Goal: Answer question/provide support: Share knowledge or assist other users

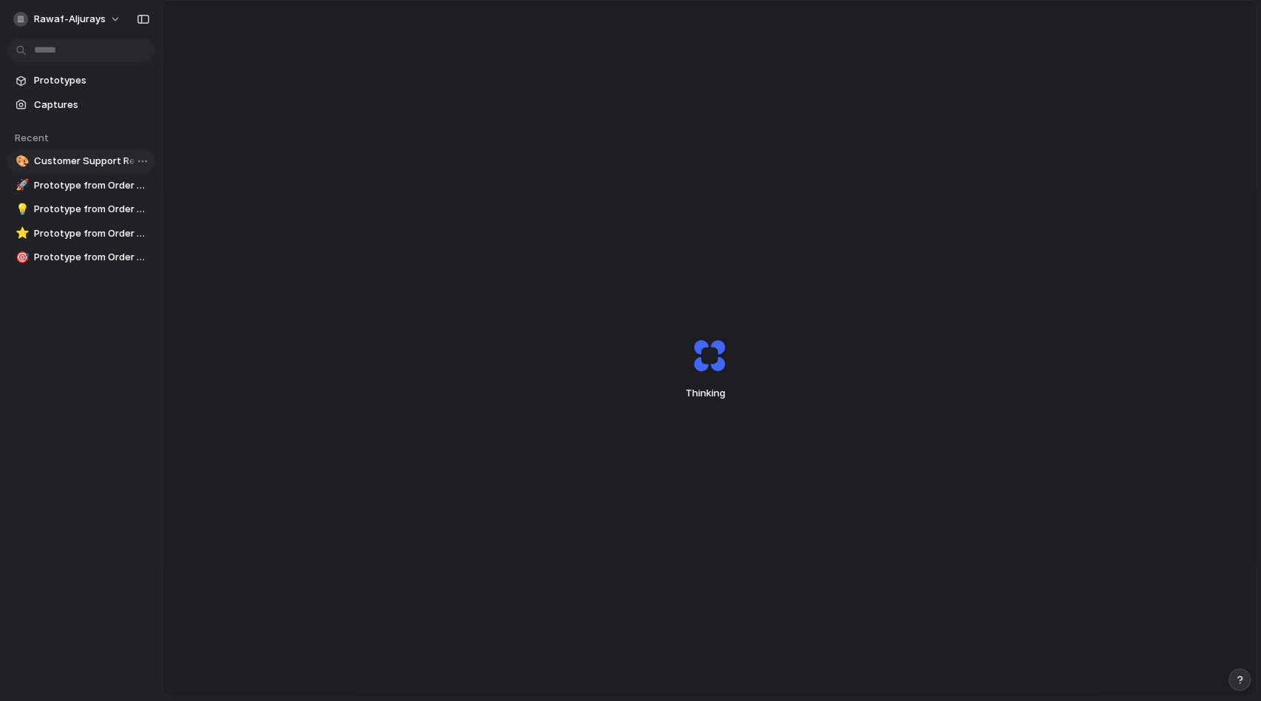
click at [65, 158] on span "Customer Support Revamp for [PERSON_NAME]" at bounding box center [91, 161] width 115 height 15
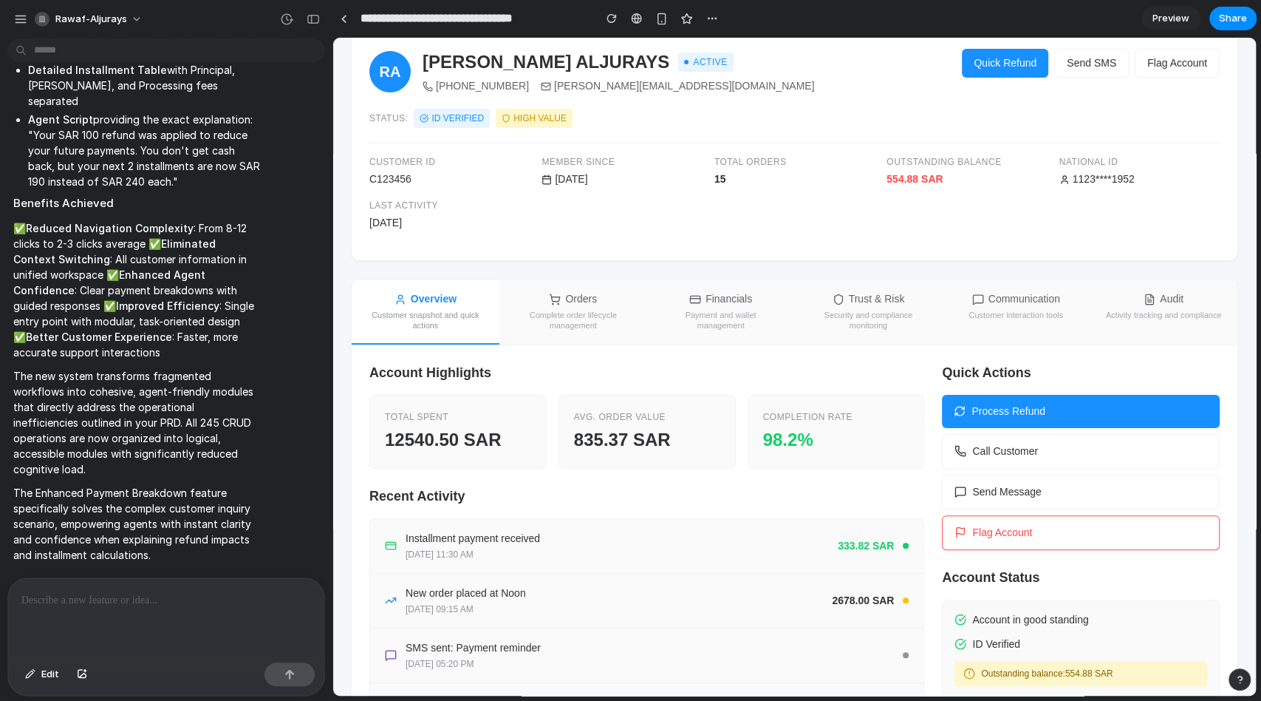
scroll to position [95, 0]
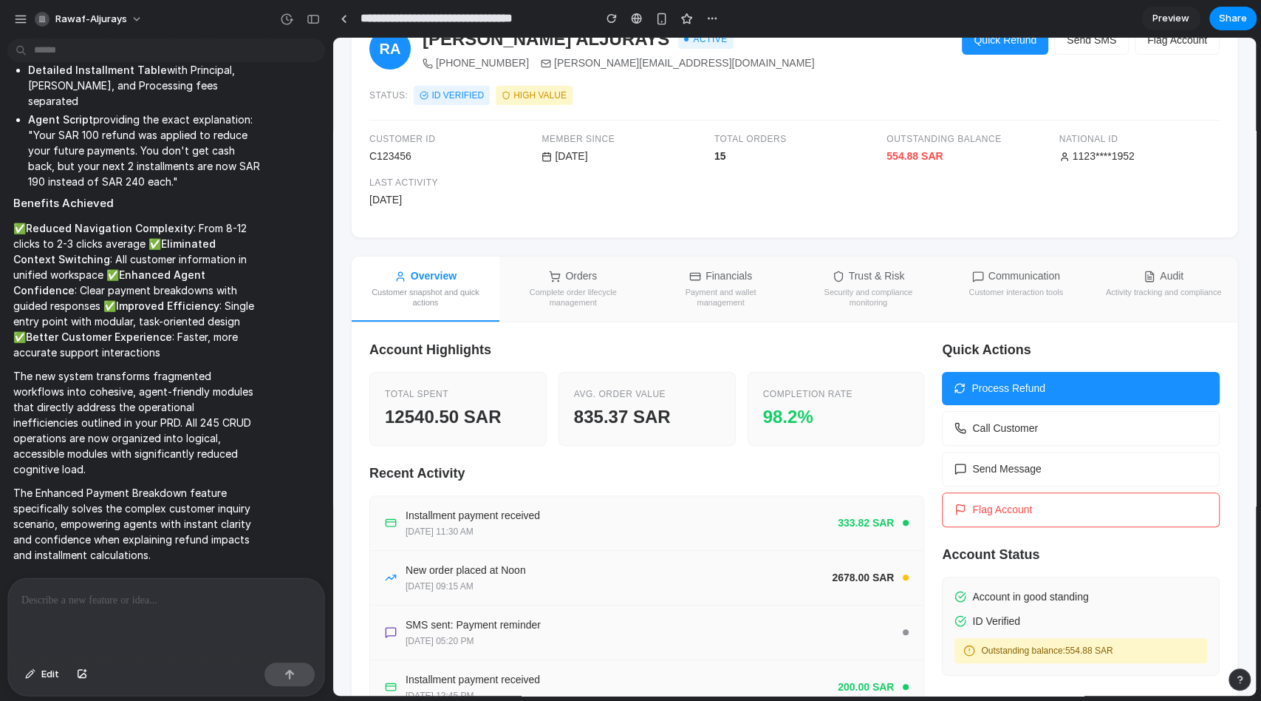
click at [581, 262] on button "Orders Complete order lifecycle management" at bounding box center [574, 288] width 148 height 65
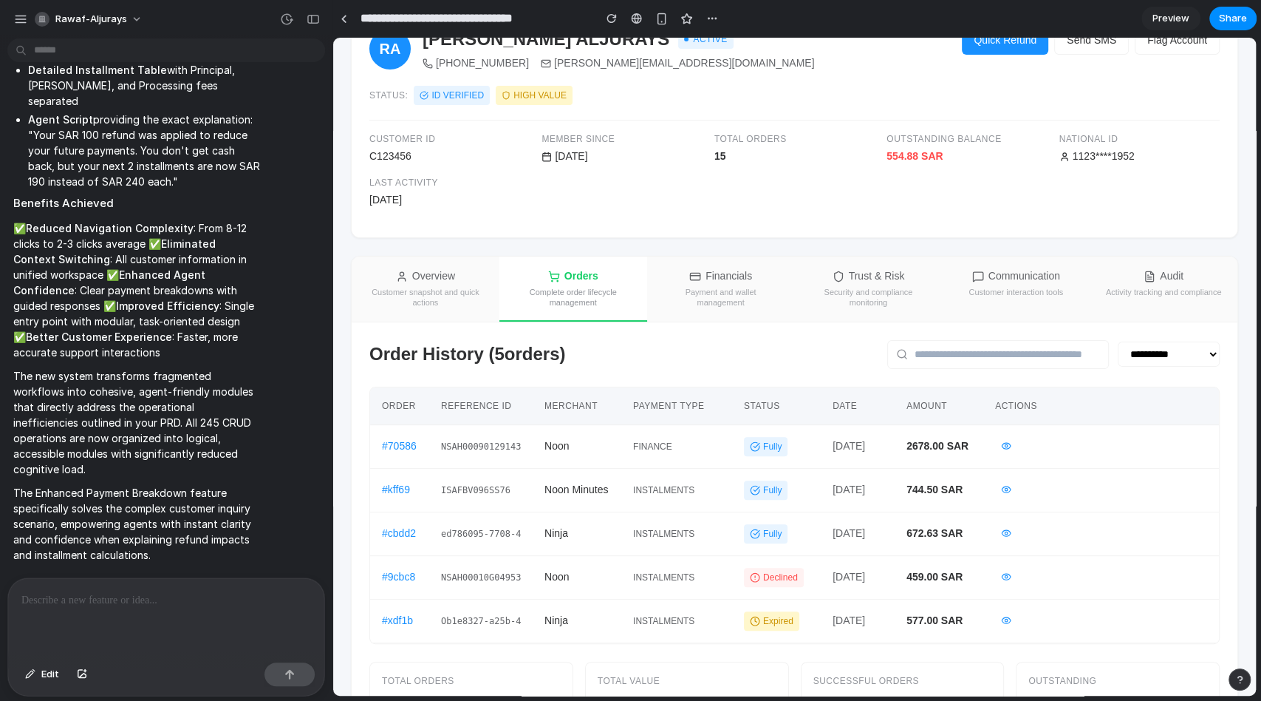
click at [581, 262] on button "Orders Complete order lifecycle management" at bounding box center [574, 288] width 148 height 65
click at [573, 284] on button "Orders Complete order lifecycle management" at bounding box center [574, 288] width 148 height 65
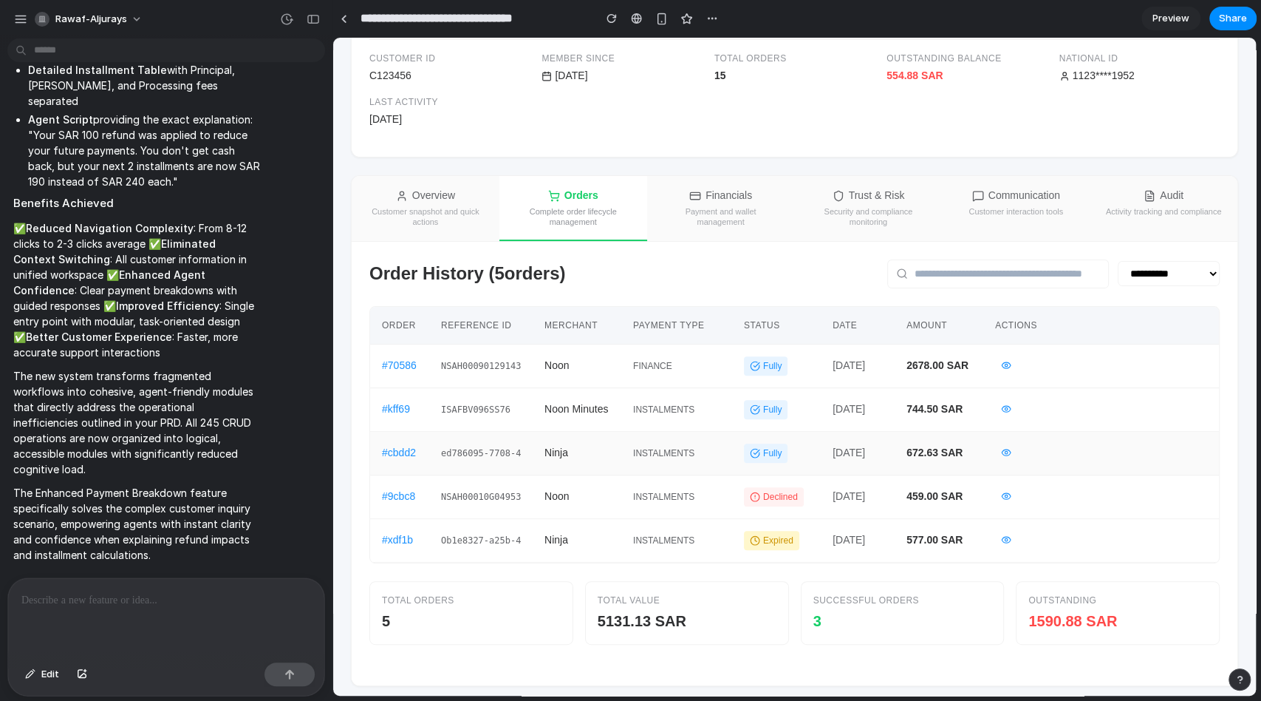
scroll to position [183, 0]
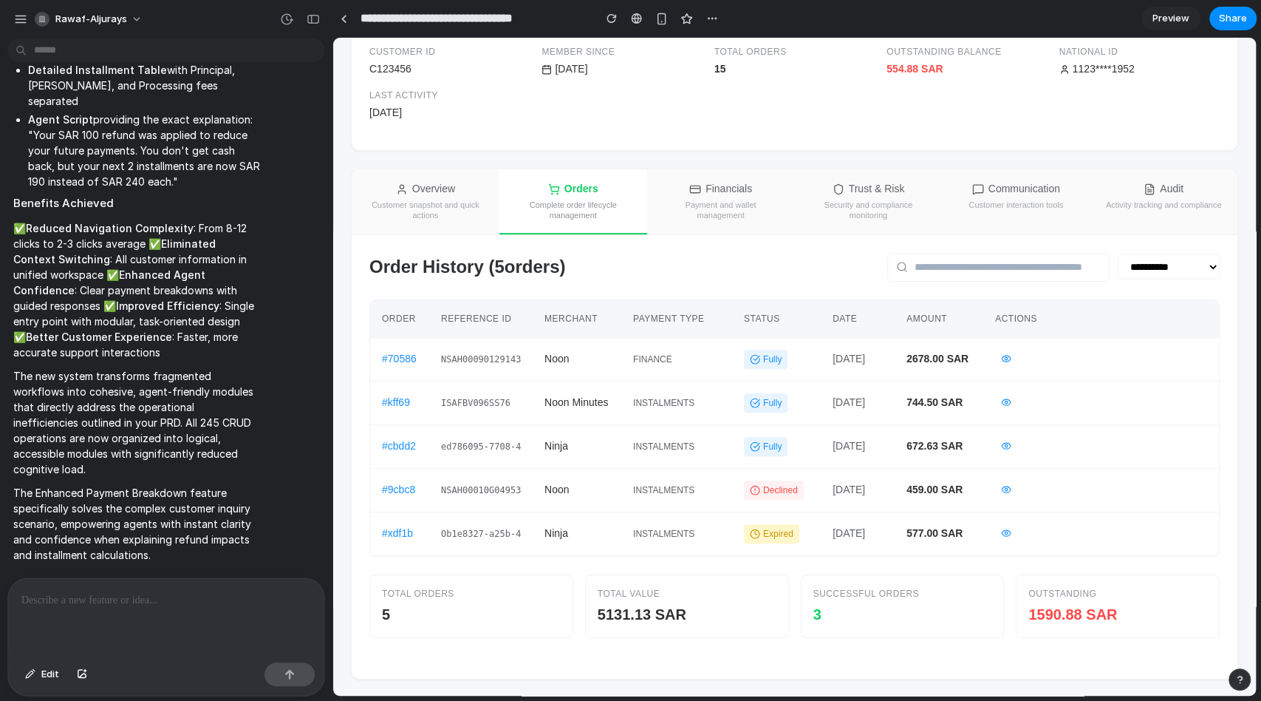
click at [720, 185] on div "Financials" at bounding box center [720, 189] width 63 height 16
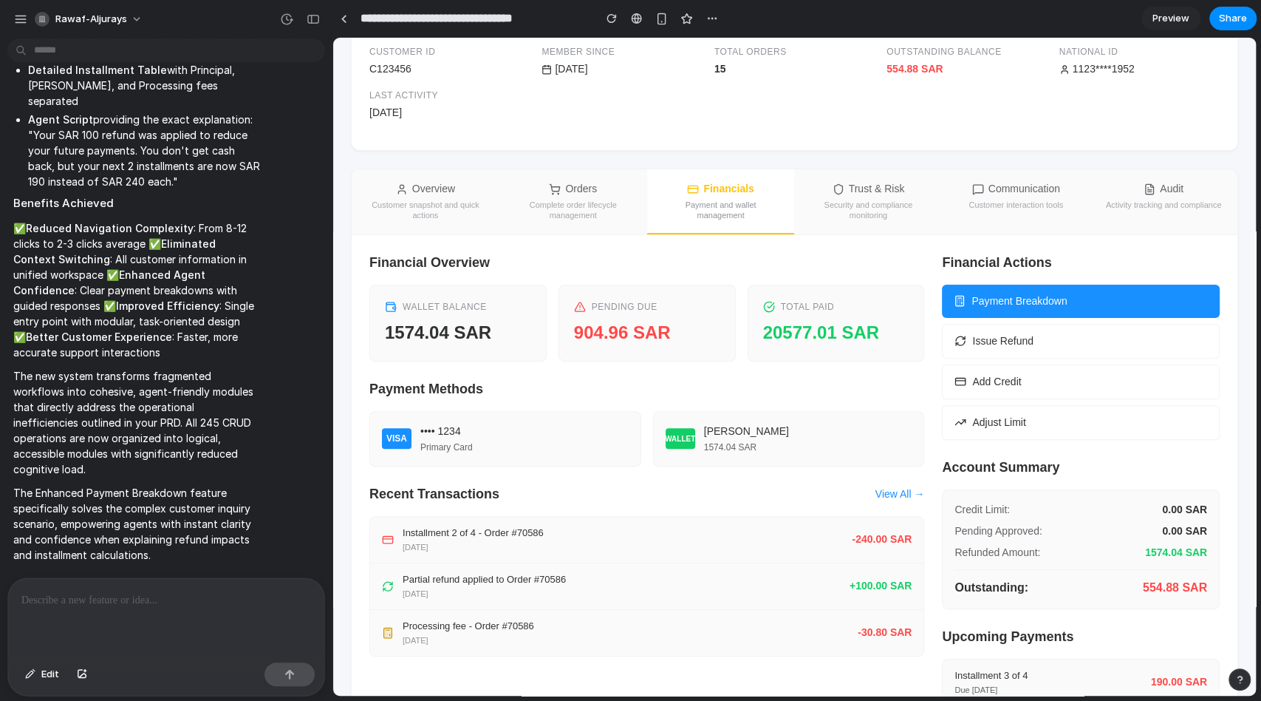
click at [982, 335] on button "Issue Refund" at bounding box center [1081, 341] width 278 height 35
click at [967, 366] on button "Add Credit" at bounding box center [1081, 381] width 278 height 35
click at [967, 405] on button "Adjust Limit" at bounding box center [1081, 422] width 278 height 35
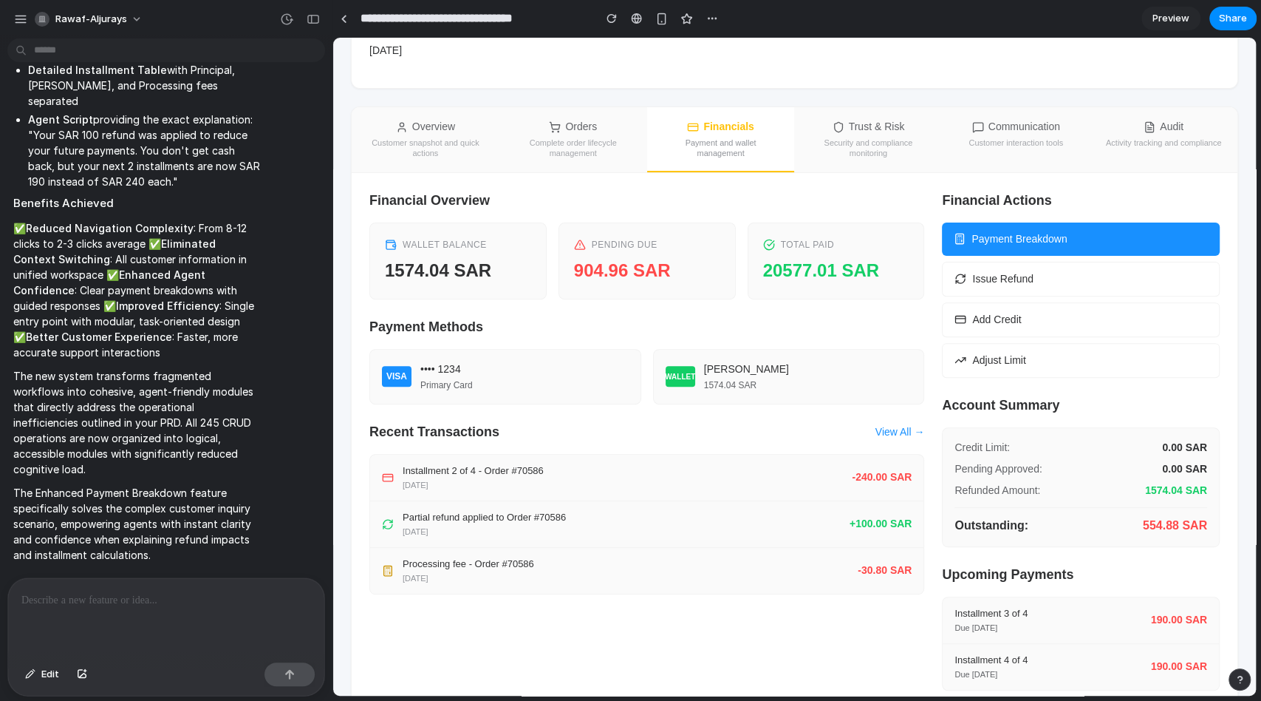
scroll to position [271, 0]
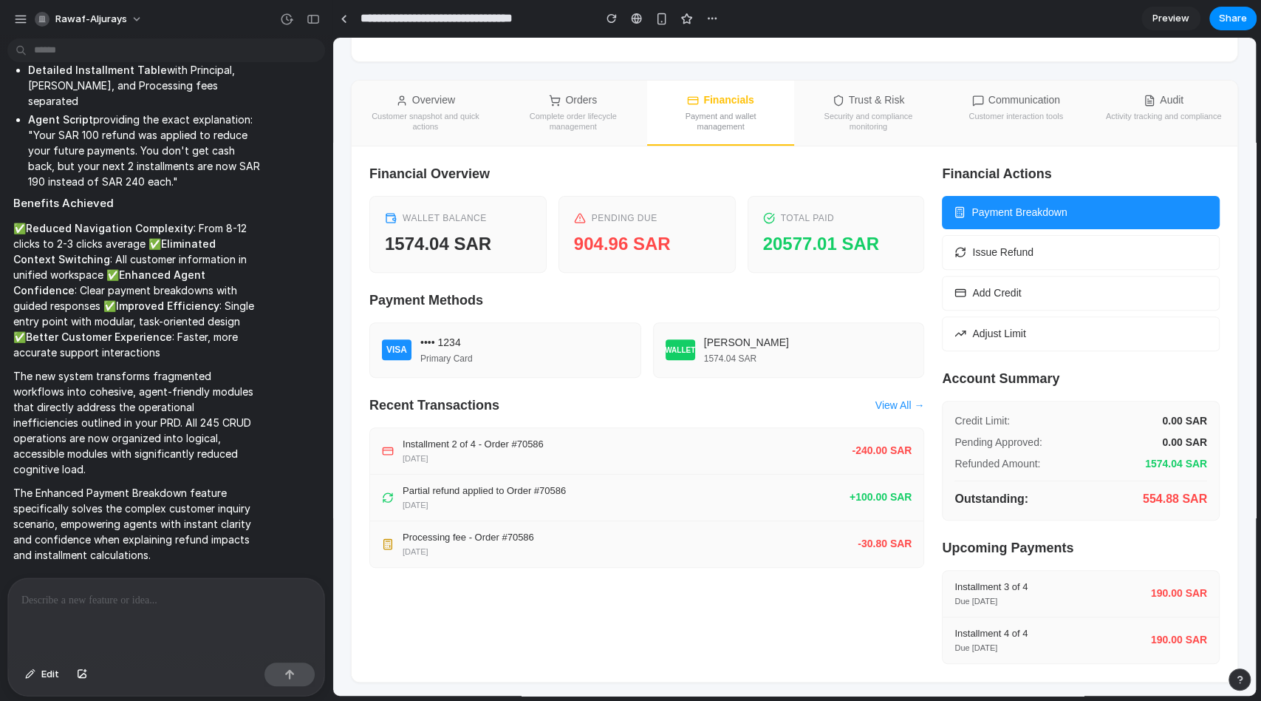
click at [843, 100] on div "Trust & Risk" at bounding box center [869, 100] width 72 height 16
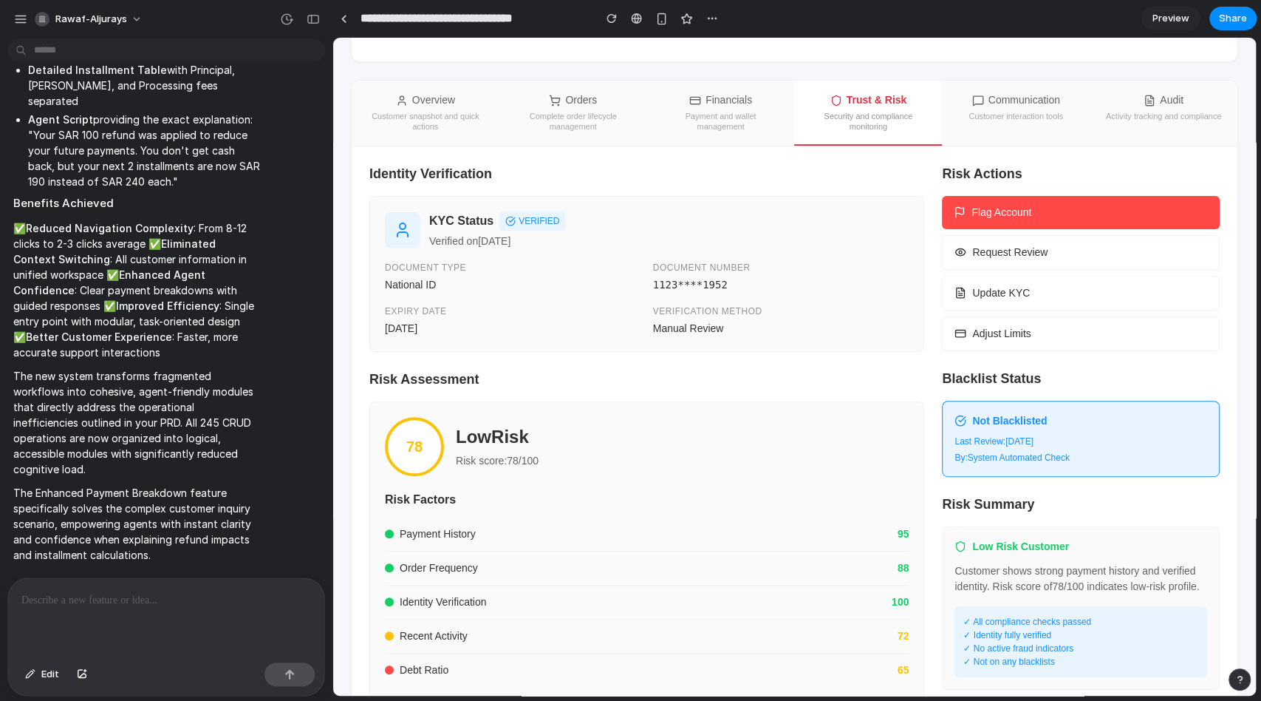
click at [410, 97] on div "Overview" at bounding box center [425, 100] width 59 height 16
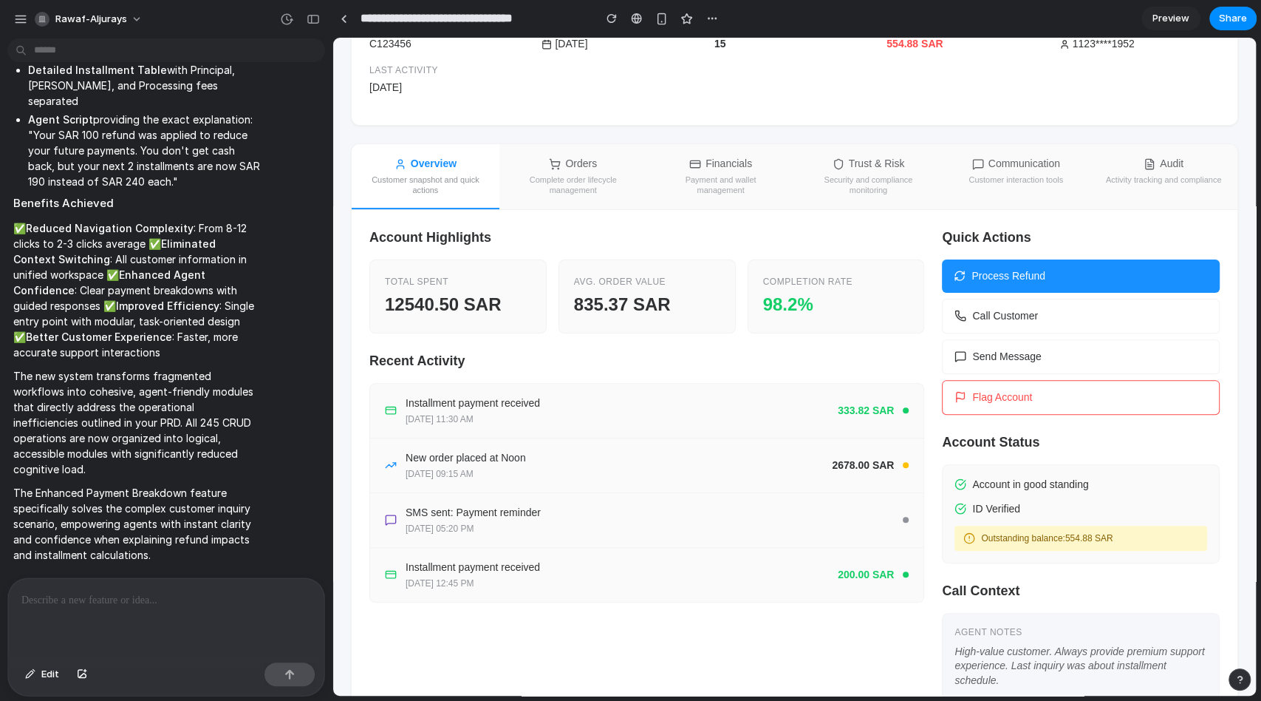
scroll to position [195, 0]
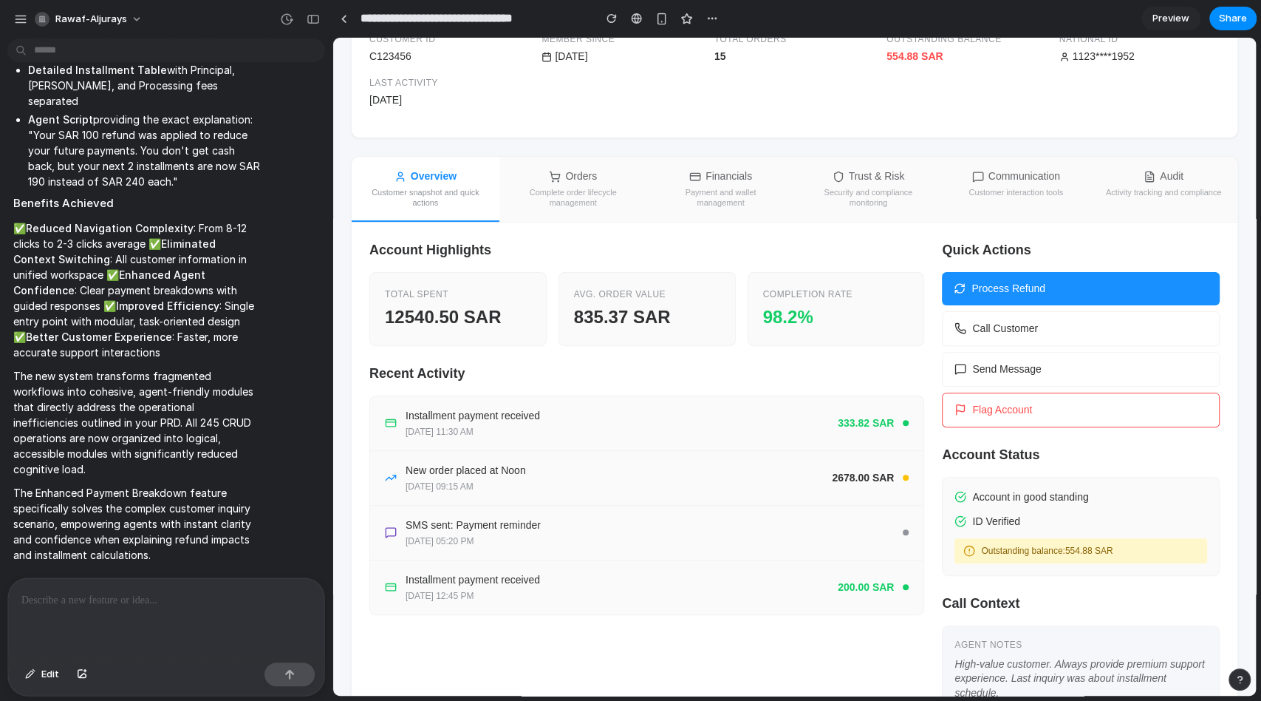
click at [1106, 197] on div "Activity tracking and compliance" at bounding box center [1164, 192] width 116 height 10
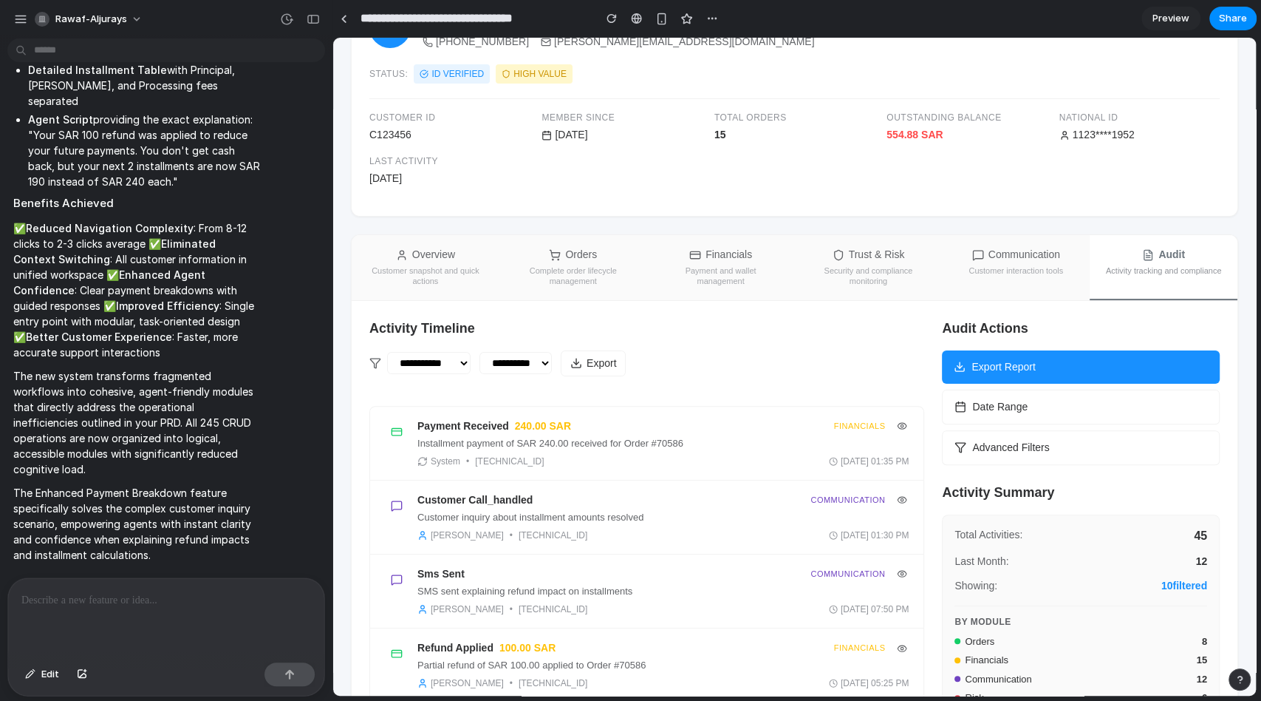
scroll to position [0, 0]
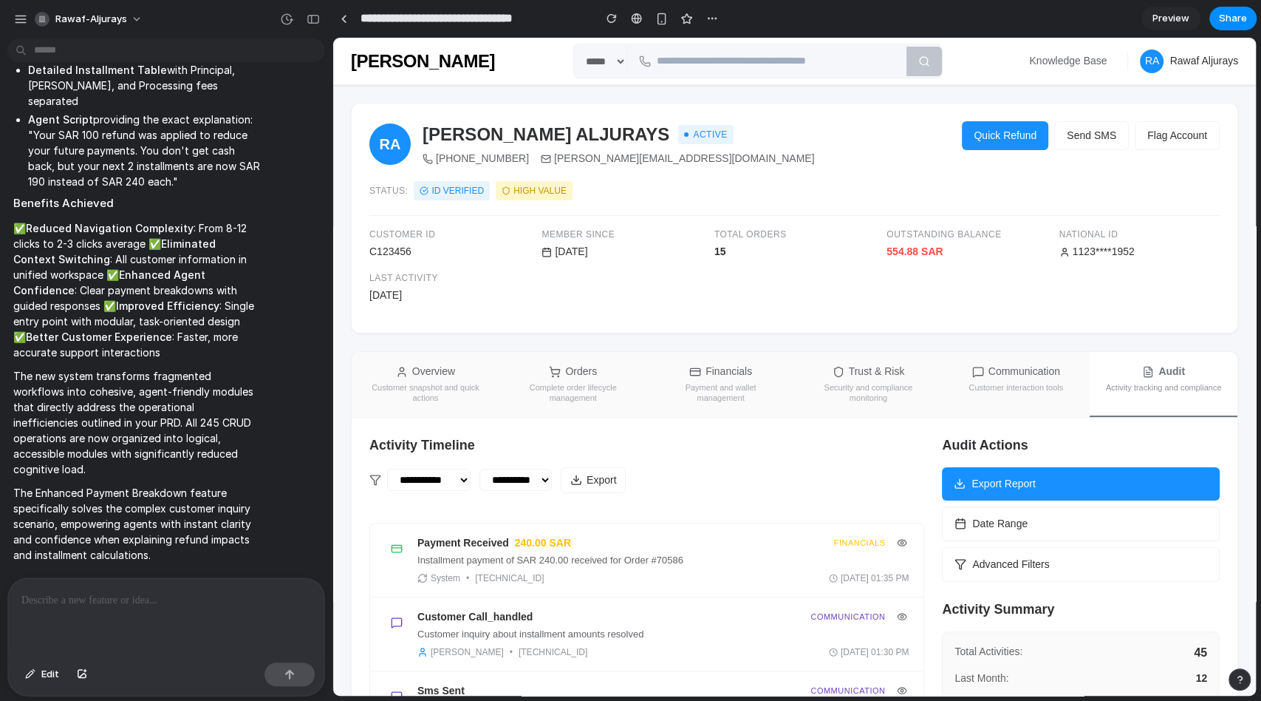
click at [1006, 127] on button "Quick Refund" at bounding box center [1005, 135] width 86 height 29
click at [1108, 143] on button "Send SMS" at bounding box center [1092, 135] width 75 height 29
click at [1188, 139] on button "Flag Account" at bounding box center [1177, 135] width 85 height 29
click at [987, 361] on button "Communication Customer interaction tools" at bounding box center [1016, 384] width 148 height 65
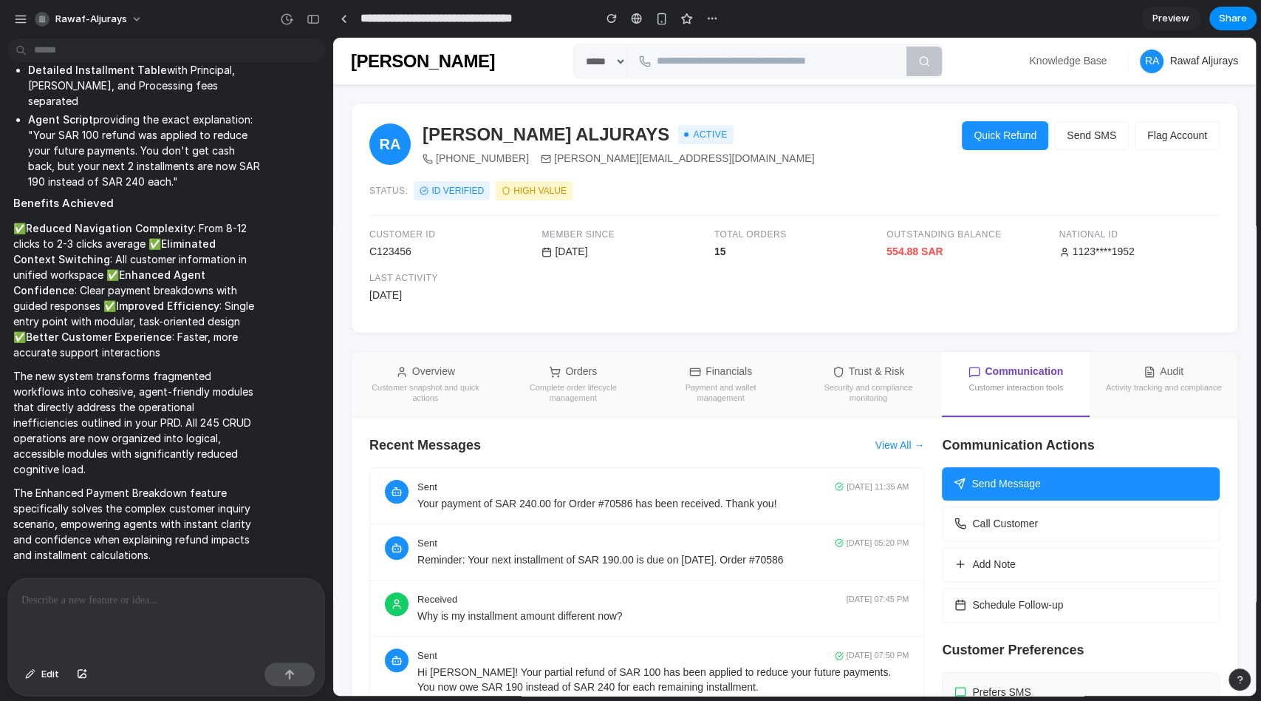
click at [930, 372] on button "Trust & Risk Security and compliance monitoring" at bounding box center [868, 384] width 148 height 65
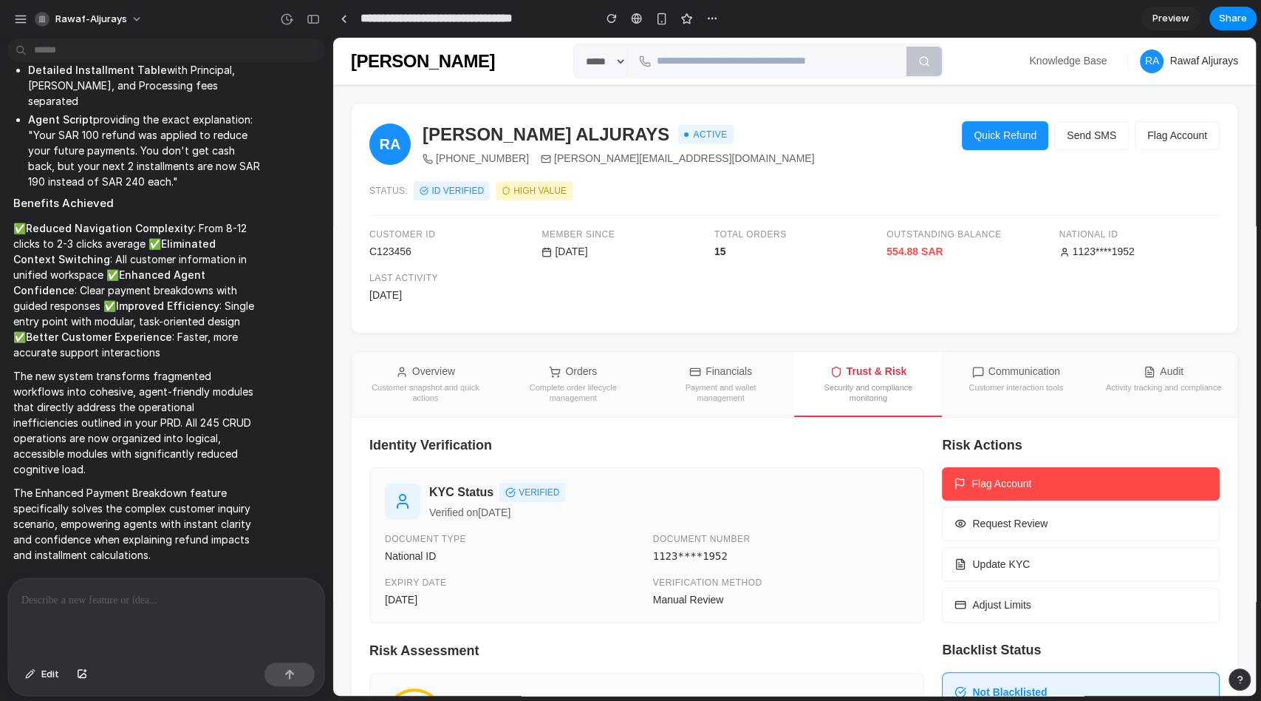
click at [598, 376] on button "Orders Complete order lifecycle management" at bounding box center [574, 384] width 148 height 65
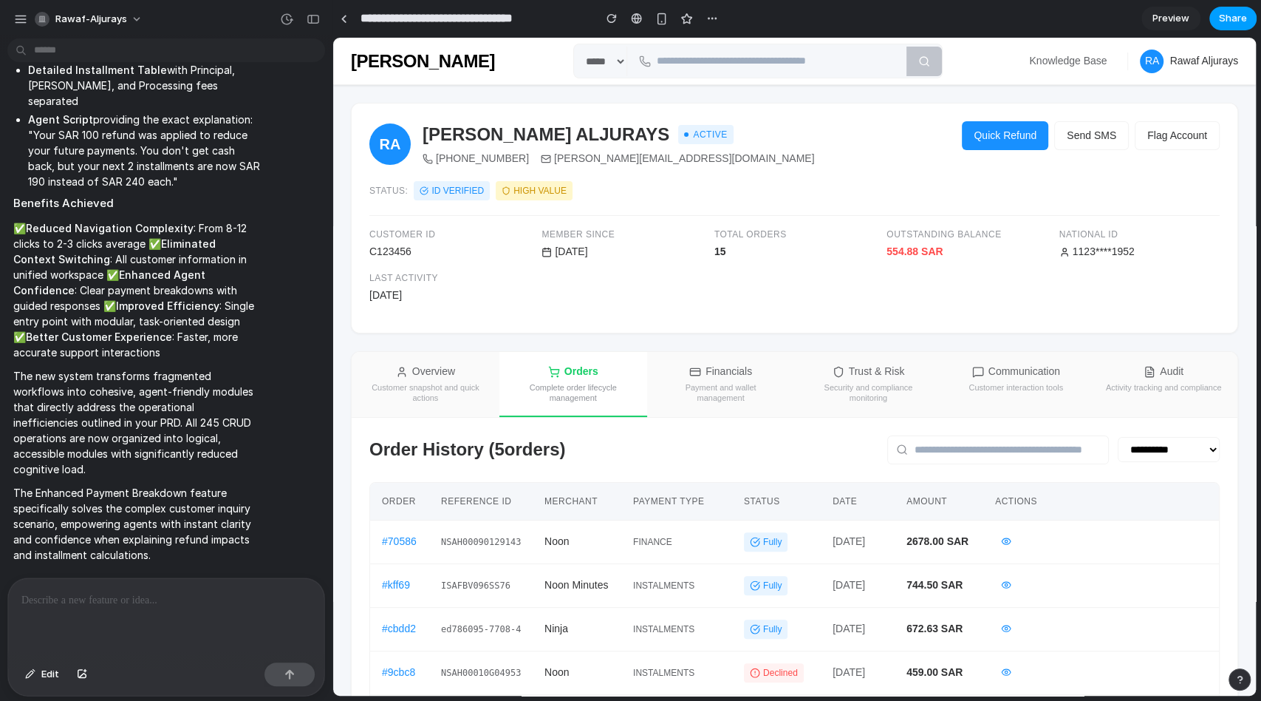
click at [1233, 21] on span "Share" at bounding box center [1233, 18] width 28 height 15
click at [807, 163] on div "Share ' Customer Support Revamp for [PERSON_NAME] ' [PERSON_NAME] Aljurays Crea…" at bounding box center [630, 350] width 1261 height 701
click at [420, 358] on button "Overview Customer snapshot and quick actions" at bounding box center [426, 384] width 148 height 65
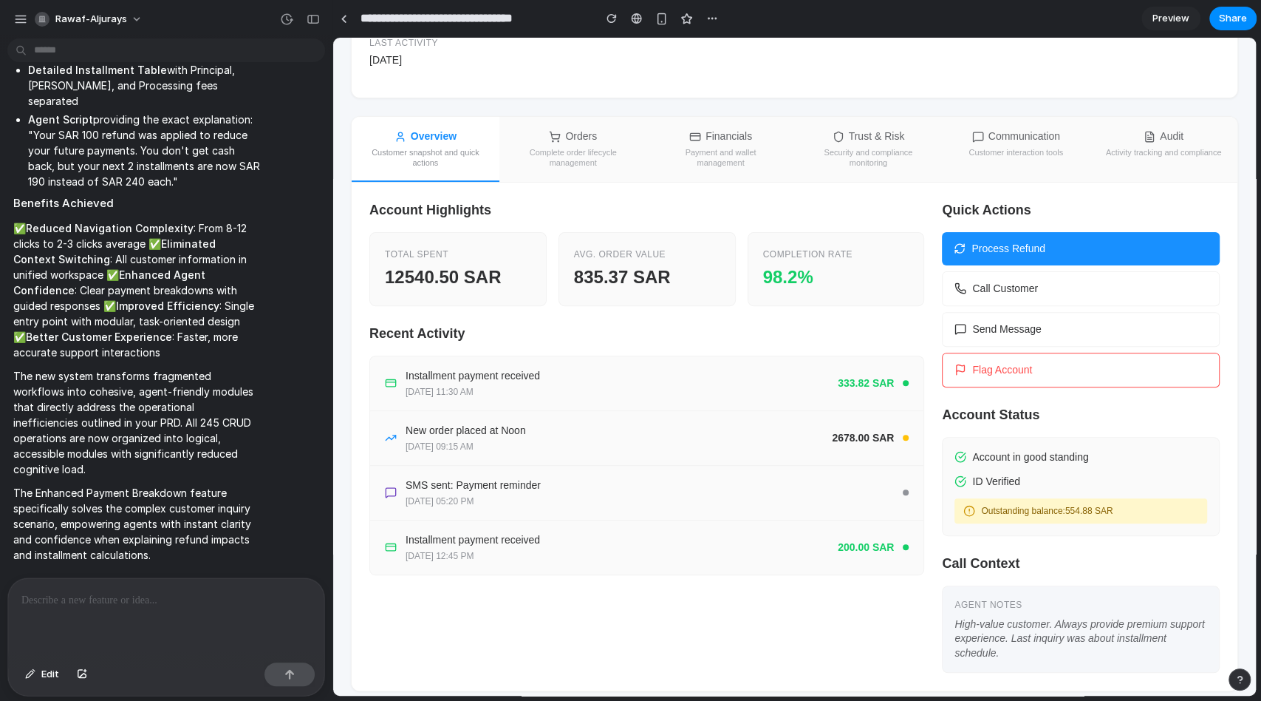
scroll to position [245, 0]
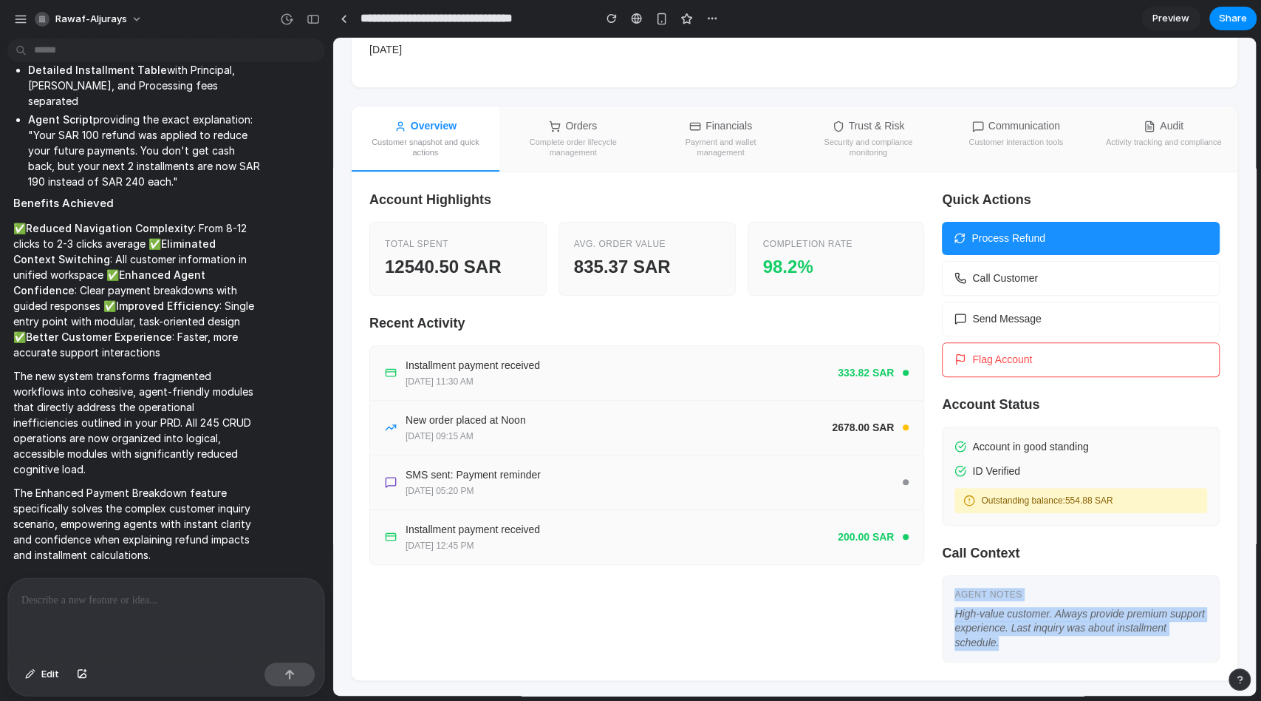
drag, startPoint x: 1058, startPoint y: 640, endPoint x: 936, endPoint y: 585, distance: 133.6
click at [942, 587] on div "Agent Notes High-value customer. Always provide premium support experience. Las…" at bounding box center [1081, 619] width 278 height 88
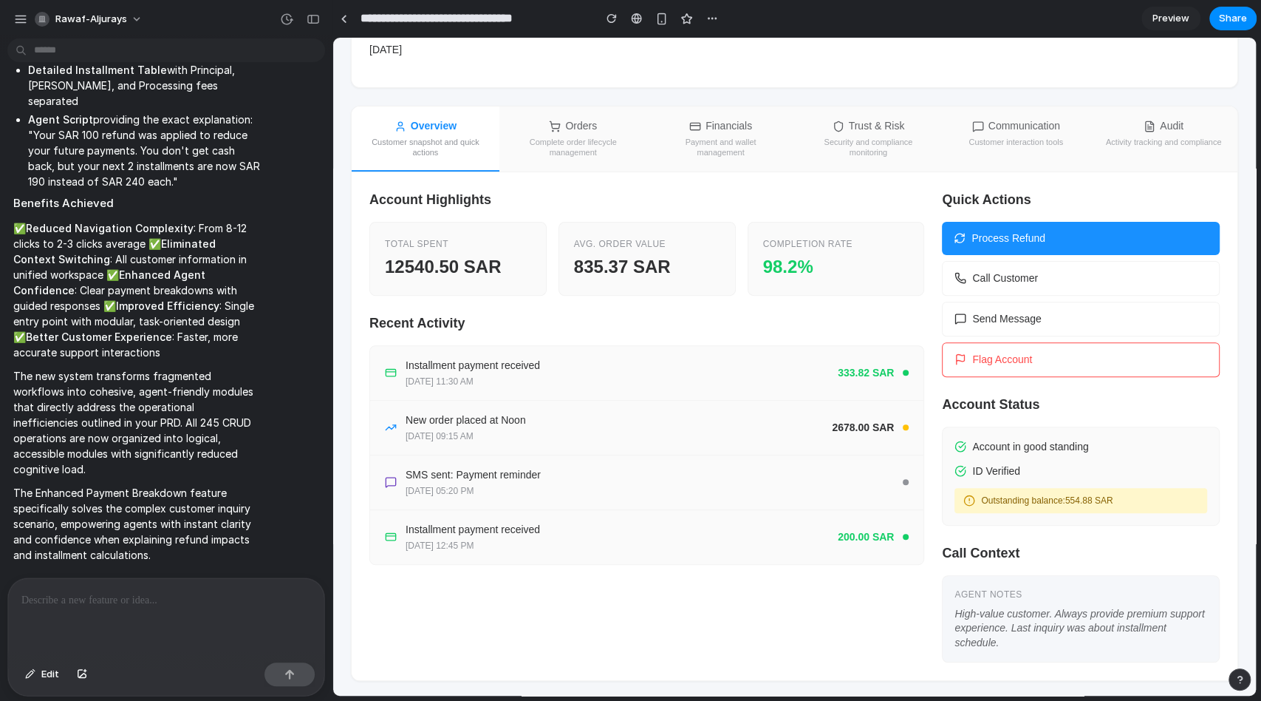
click at [955, 551] on h3 "Call Context" at bounding box center [1081, 553] width 278 height 20
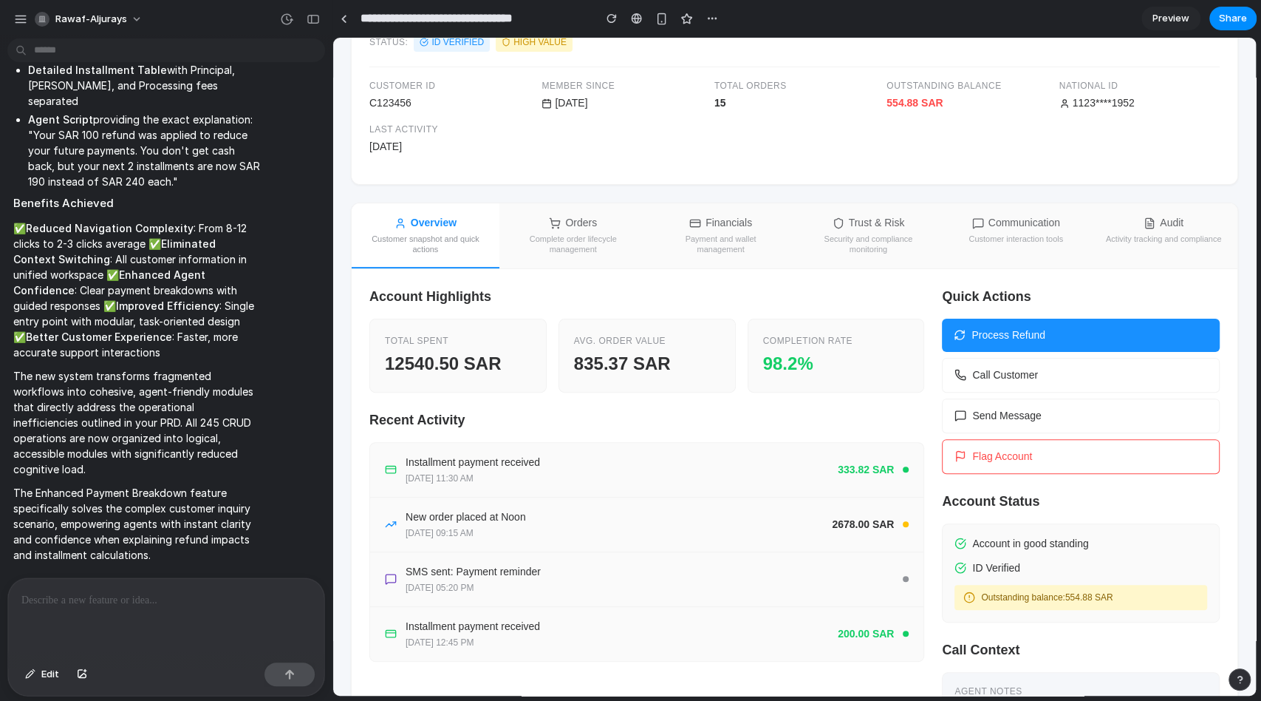
scroll to position [146, 0]
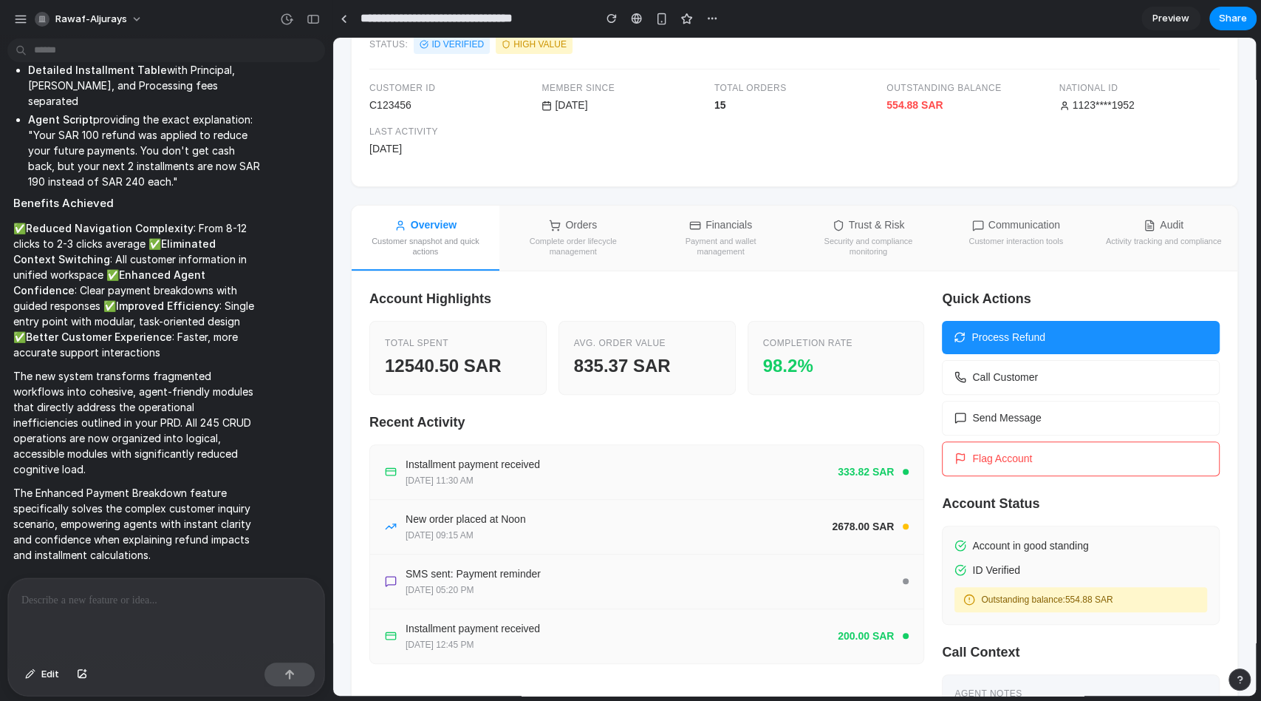
click at [551, 238] on div "Complete order lifecycle management" at bounding box center [573, 246] width 118 height 21
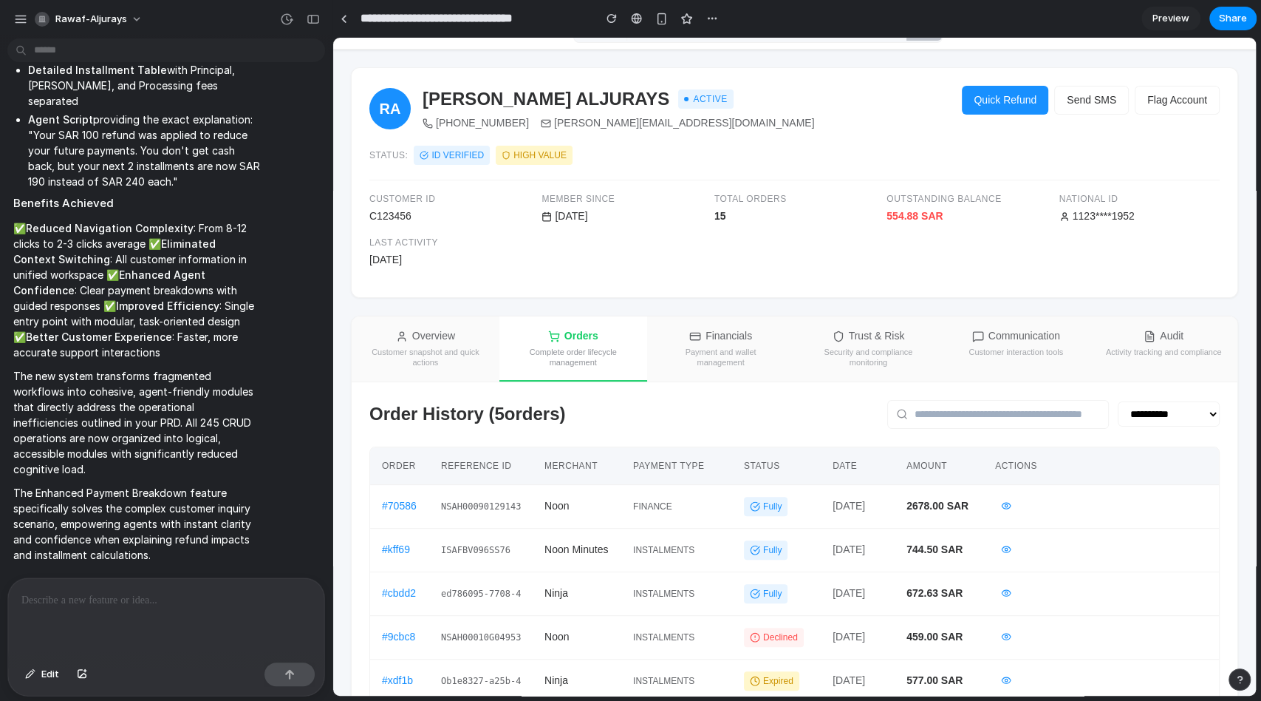
scroll to position [0, 0]
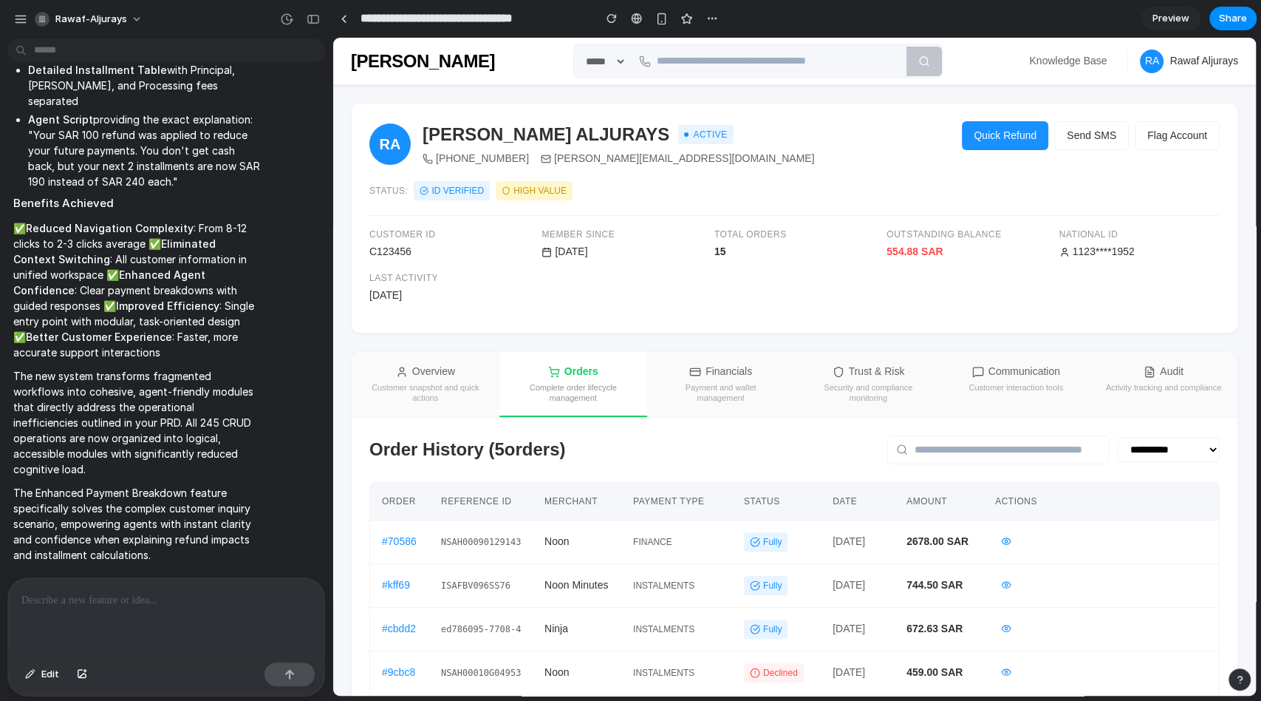
click at [711, 384] on div "Payment and wallet management" at bounding box center [721, 392] width 118 height 21
